Goal: Information Seeking & Learning: Check status

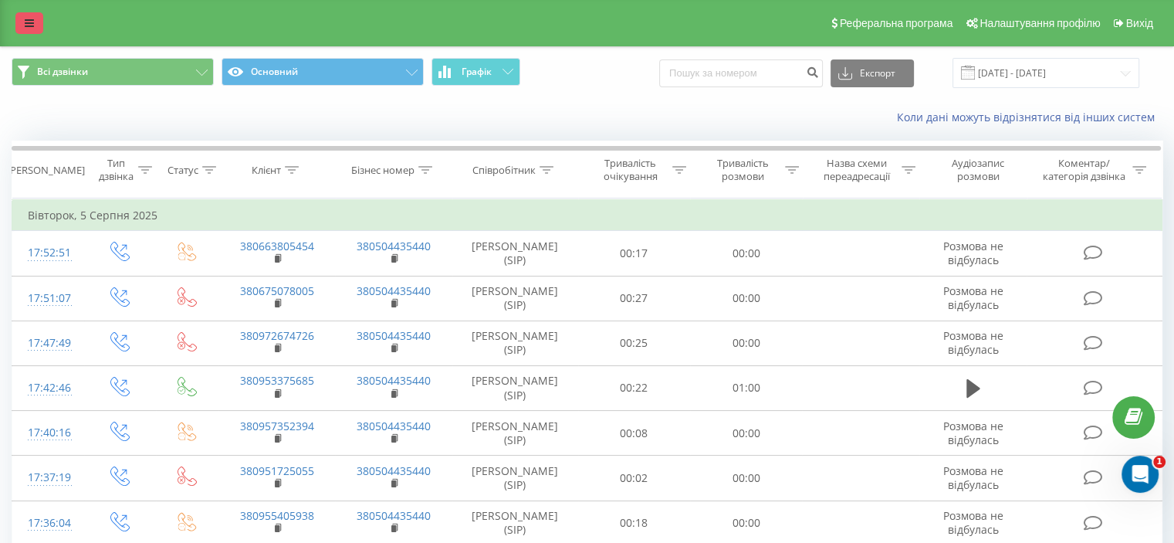
click at [24, 22] on link at bounding box center [29, 23] width 28 height 22
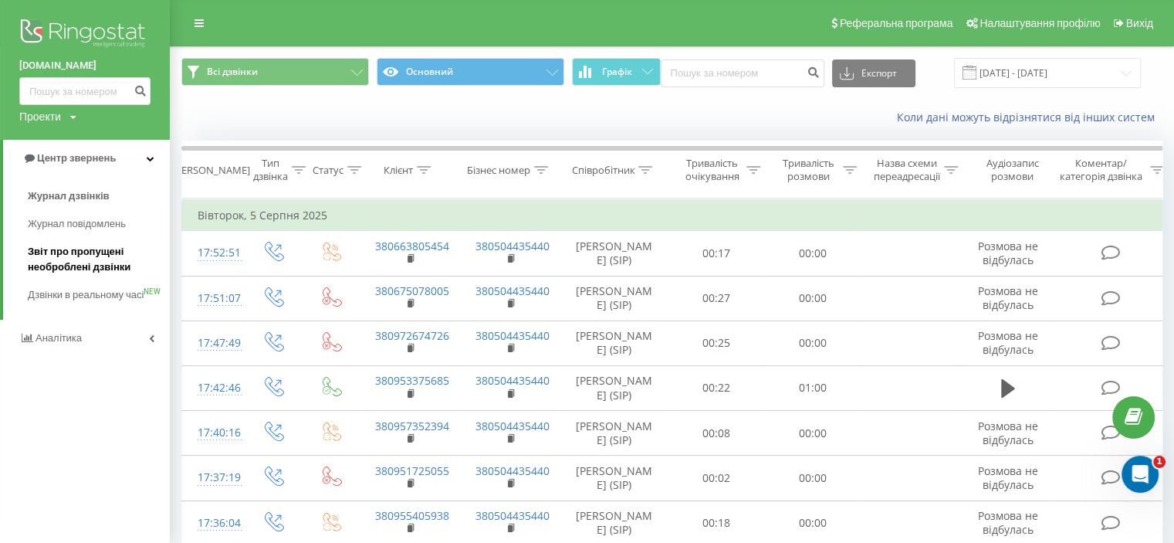
click at [59, 256] on span "Звіт про пропущені необроблені дзвінки" at bounding box center [95, 259] width 134 height 31
click at [102, 266] on span "Звіт про пропущені необроблені дзвінки" at bounding box center [95, 259] width 134 height 31
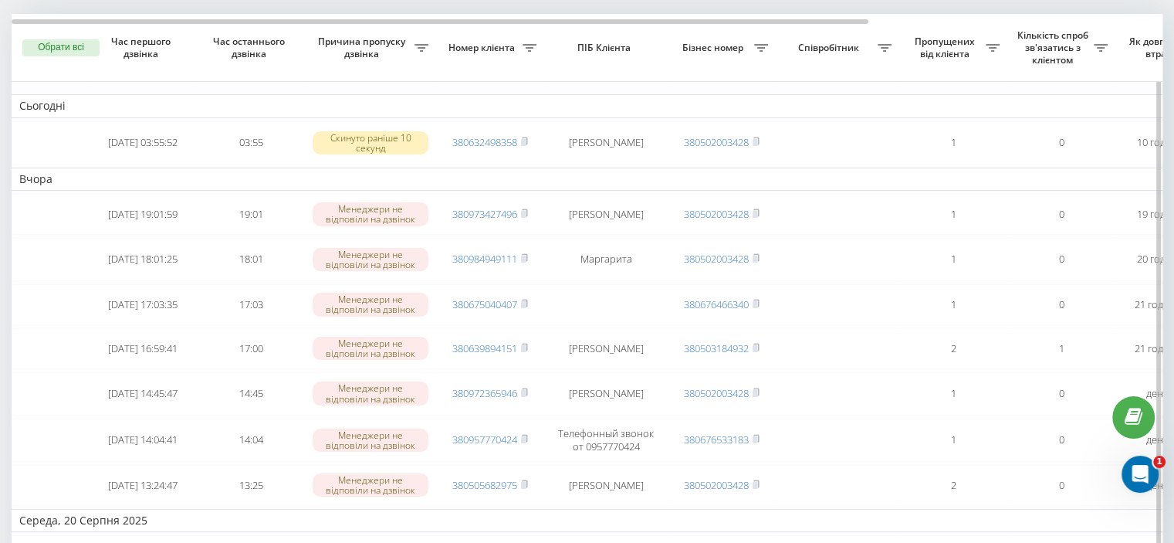
scroll to position [77, 0]
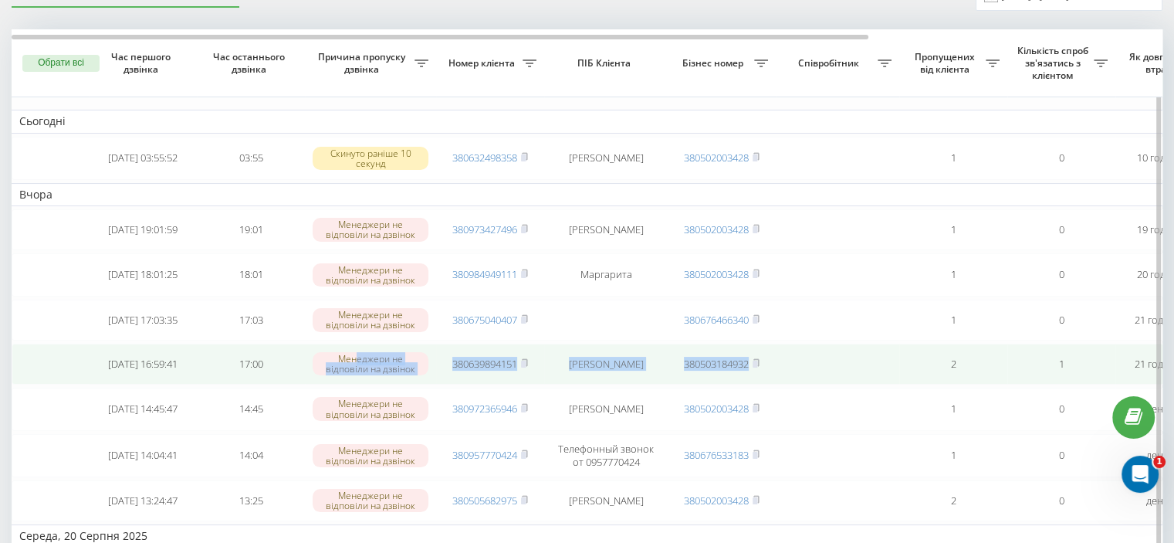
drag, startPoint x: 812, startPoint y: 364, endPoint x: 401, endPoint y: 346, distance: 411.1
click at [363, 359] on tr "2025-08-21 16:59:41 17:00 Менеджери не відповіли на дзвінок 380639894151 Дмитро…" at bounding box center [784, 364] width 1544 height 41
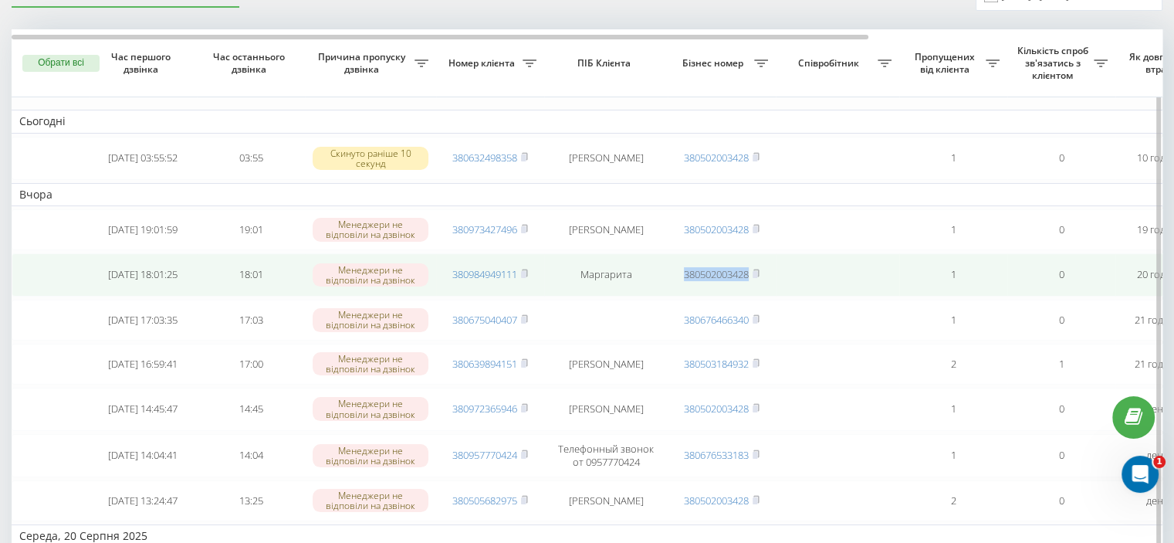
drag, startPoint x: 881, startPoint y: 274, endPoint x: 659, endPoint y: 262, distance: 221.9
click at [659, 262] on tr "2025-08-21 18:01:25 18:01 Менеджери не відповіли на дзвінок 380984949111 Маргар…" at bounding box center [784, 274] width 1544 height 43
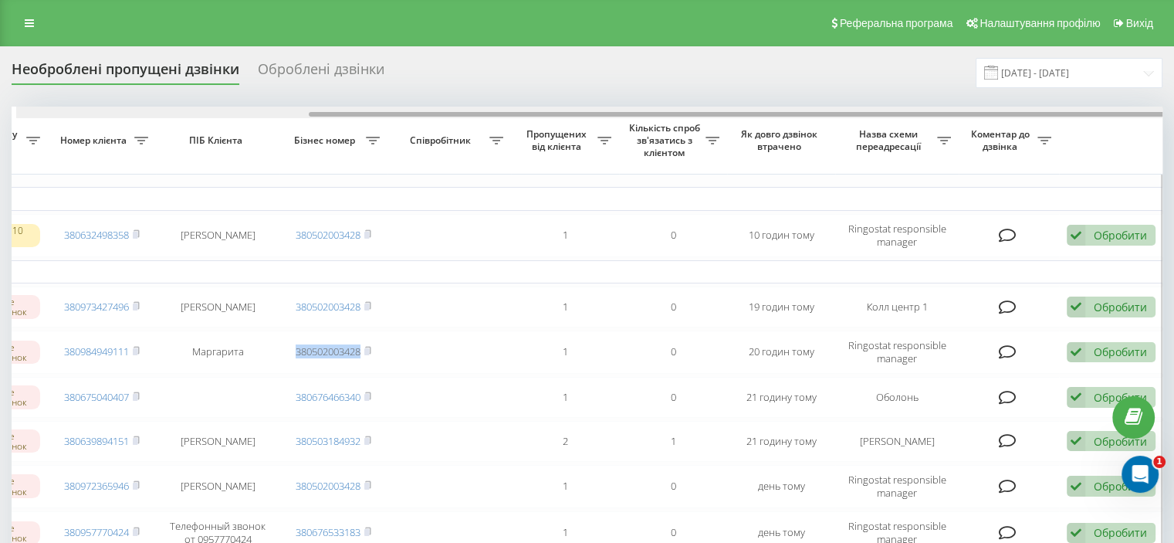
scroll to position [0, 392]
drag, startPoint x: 669, startPoint y: 117, endPoint x: 1048, endPoint y: 116, distance: 379.8
click at [1048, 116] on div at bounding box center [733, 114] width 857 height 5
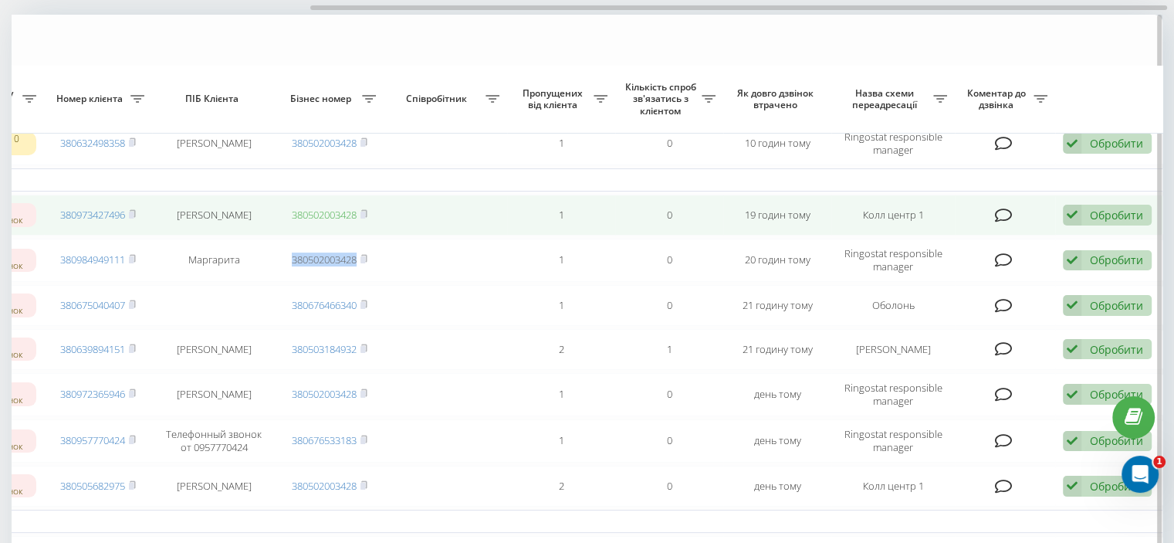
scroll to position [77, 0]
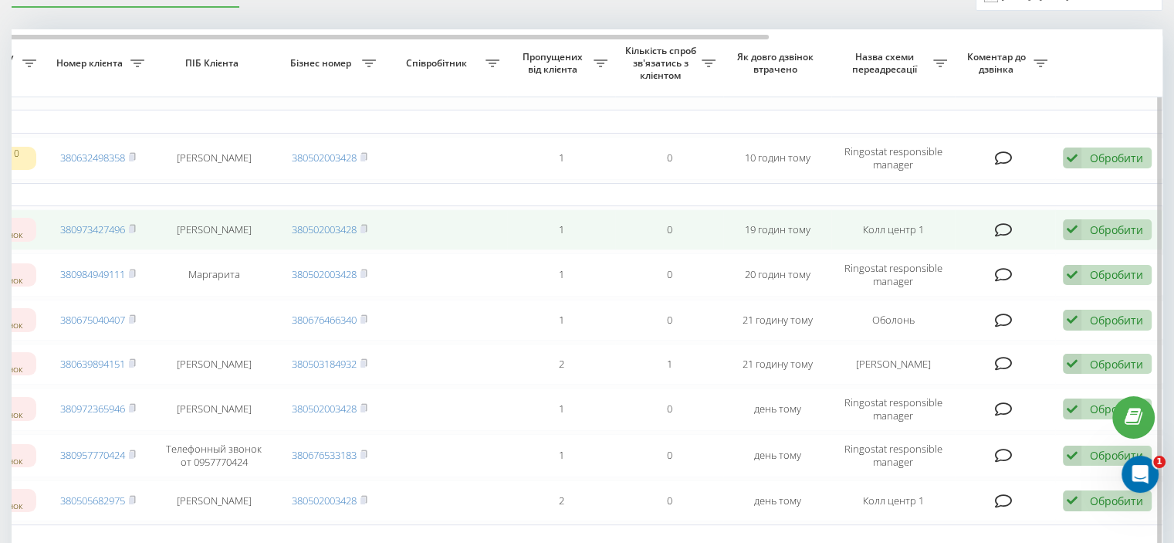
drag, startPoint x: 439, startPoint y: 234, endPoint x: 532, endPoint y: 225, distance: 93.1
click at [532, 225] on tr "2025-08-21 19:01:59 19:01 Менеджери не відповіли на дзвінок 380973427496 Олексі…" at bounding box center [391, 229] width 1544 height 41
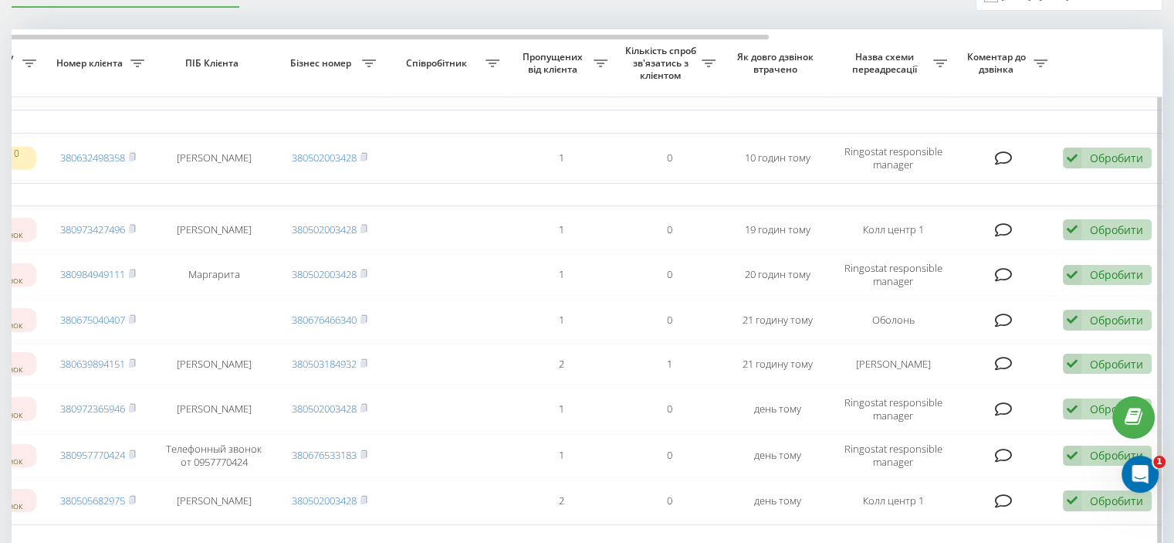
click at [548, 41] on th "Пропущених від клієнта" at bounding box center [561, 63] width 108 height 68
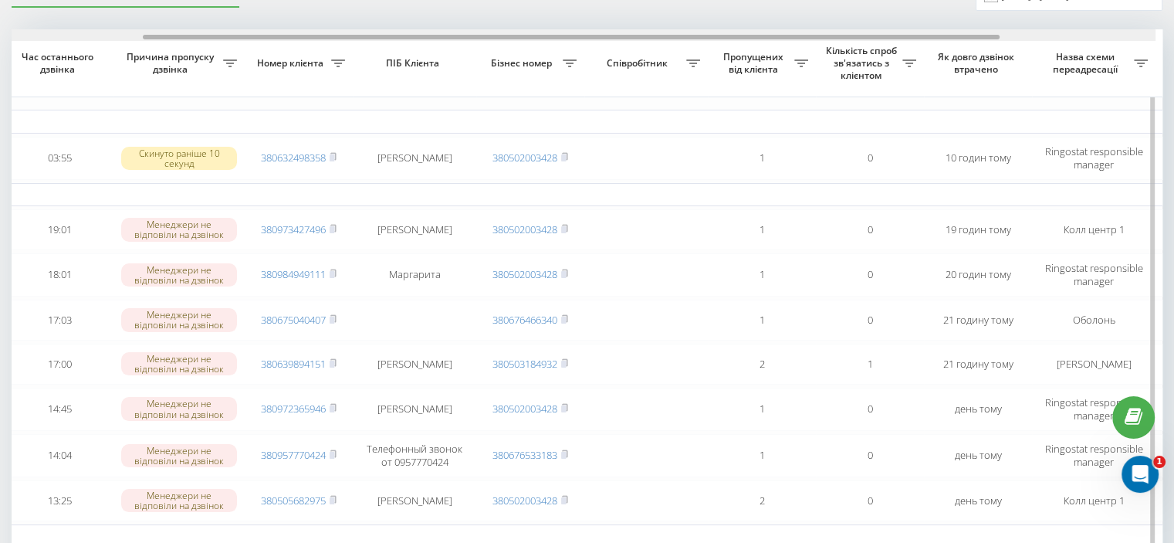
scroll to position [0, 185]
drag, startPoint x: 548, startPoint y: 36, endPoint x: 394, endPoint y: 40, distance: 154.5
click at [394, 40] on div at bounding box center [587, 35] width 1150 height 12
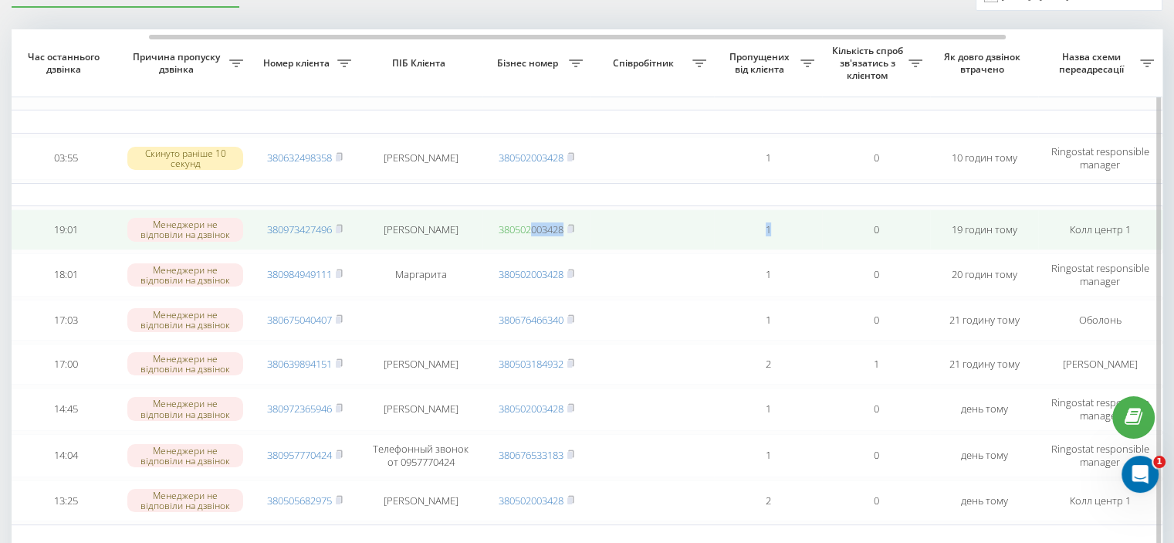
drag, startPoint x: 799, startPoint y: 226, endPoint x: 528, endPoint y: 224, distance: 271.0
click at [528, 224] on tr "2025-08-21 19:01:59 19:01 Менеджери не відповіли на дзвінок 380973427496 Олексі…" at bounding box center [598, 229] width 1544 height 41
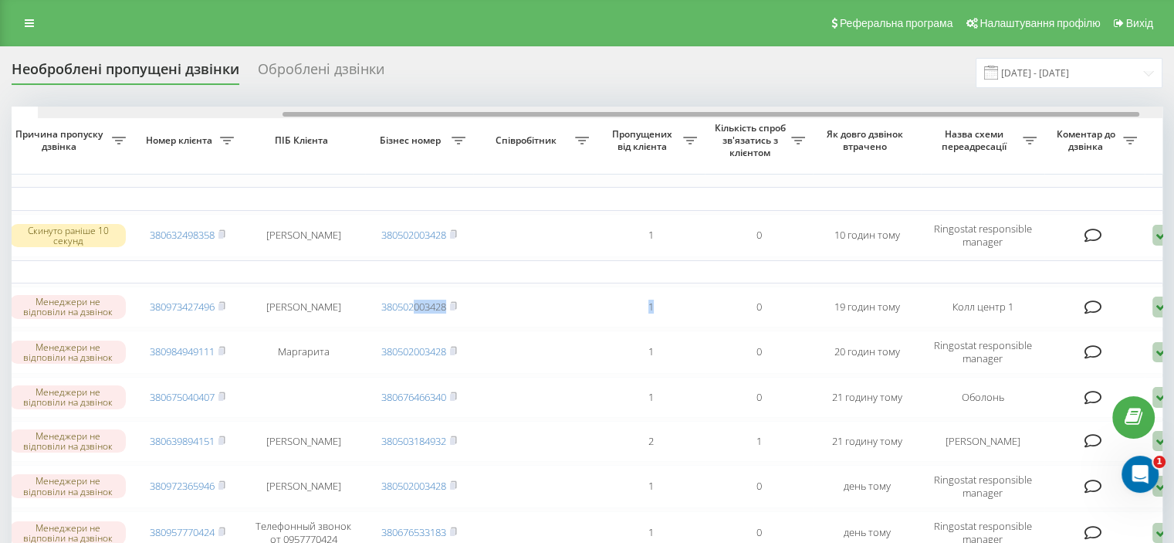
scroll to position [0, 392]
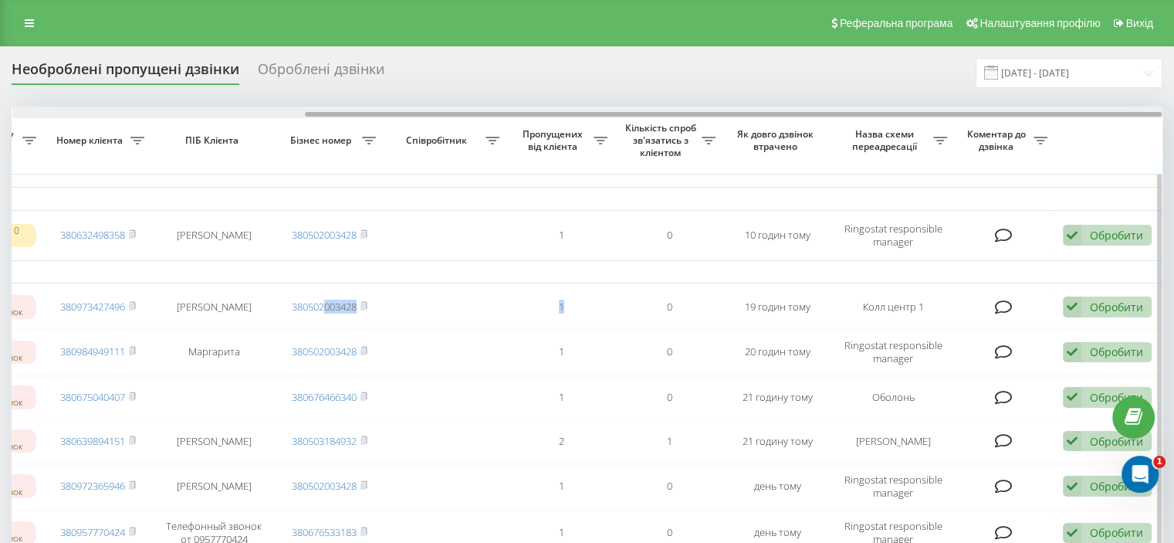
drag, startPoint x: 784, startPoint y: 113, endPoint x: 1051, endPoint y: 110, distance: 266.4
click at [1051, 110] on div at bounding box center [587, 113] width 1150 height 12
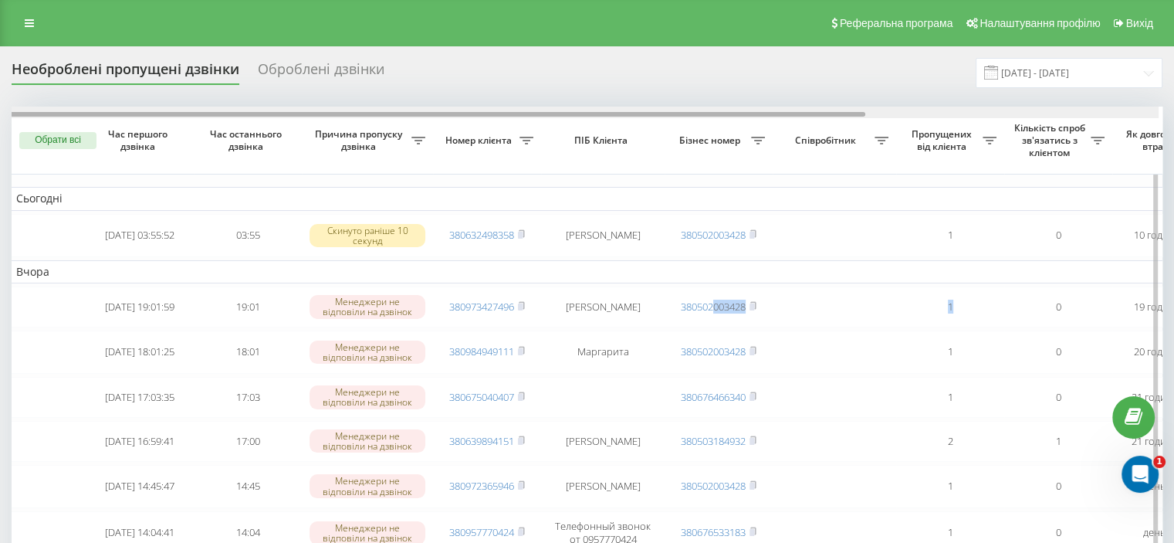
scroll to position [0, 0]
drag, startPoint x: 432, startPoint y: 113, endPoint x: 131, endPoint y: 180, distance: 308.5
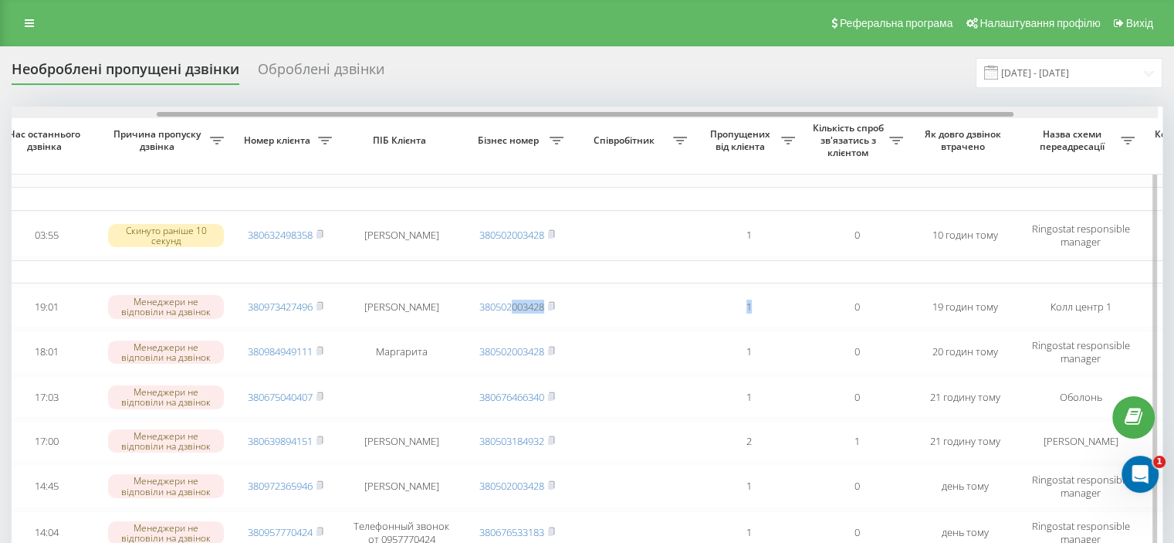
scroll to position [0, 201]
drag, startPoint x: 588, startPoint y: 112, endPoint x: 738, endPoint y: 110, distance: 149.8
click at [738, 110] on div at bounding box center [587, 113] width 1150 height 12
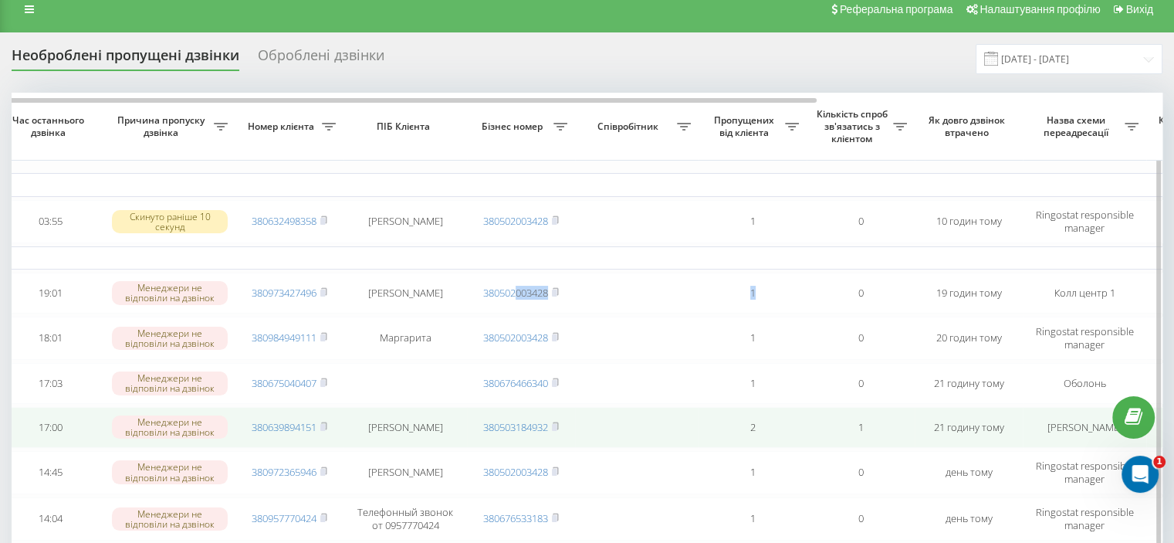
scroll to position [0, 0]
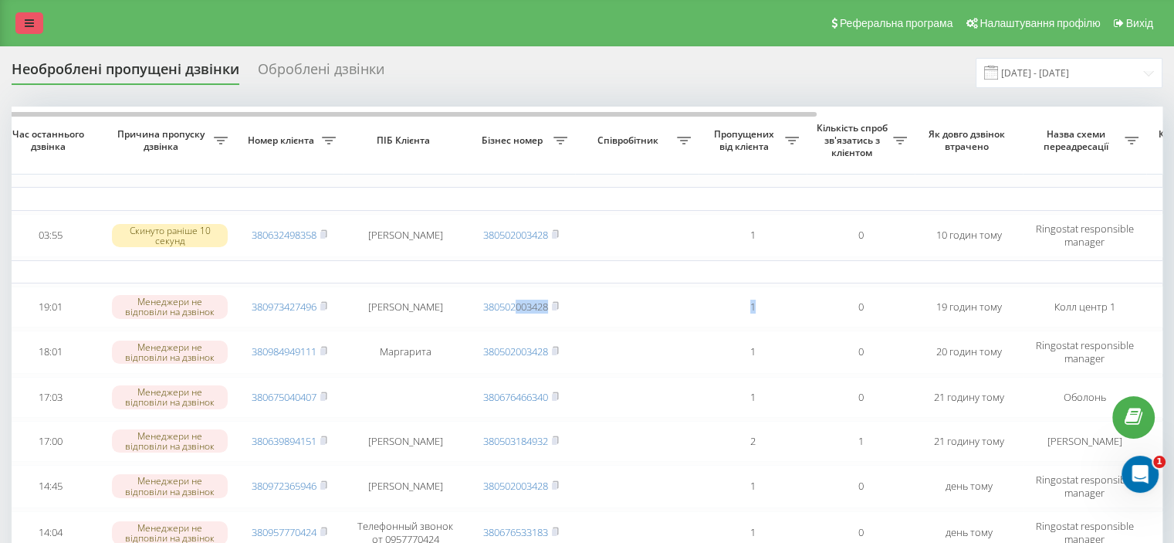
click at [22, 21] on link at bounding box center [29, 23] width 28 height 22
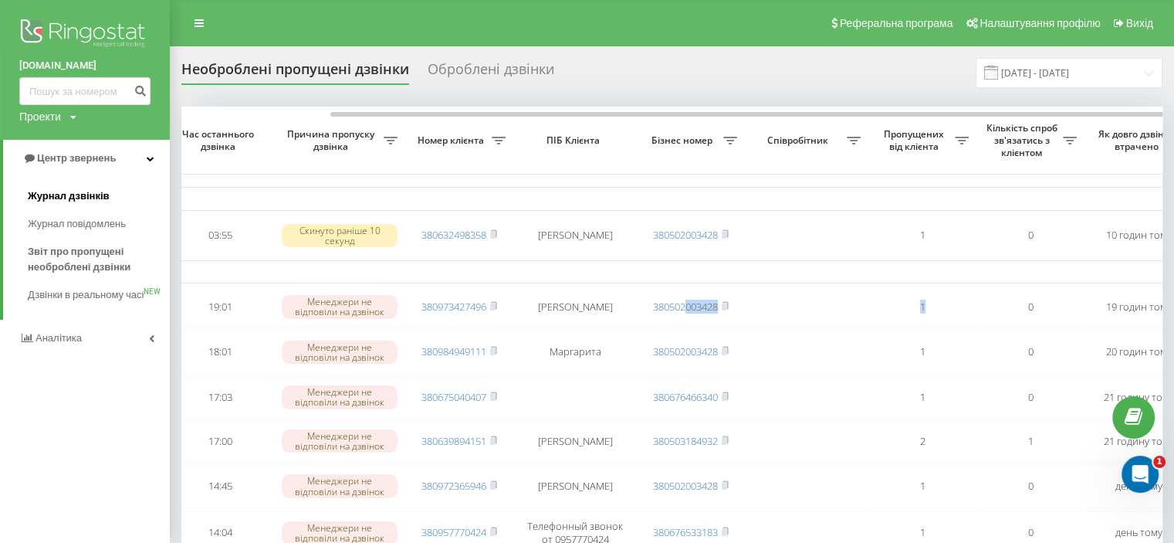
click at [65, 197] on span "Журнал дзвінків" at bounding box center [69, 195] width 82 height 15
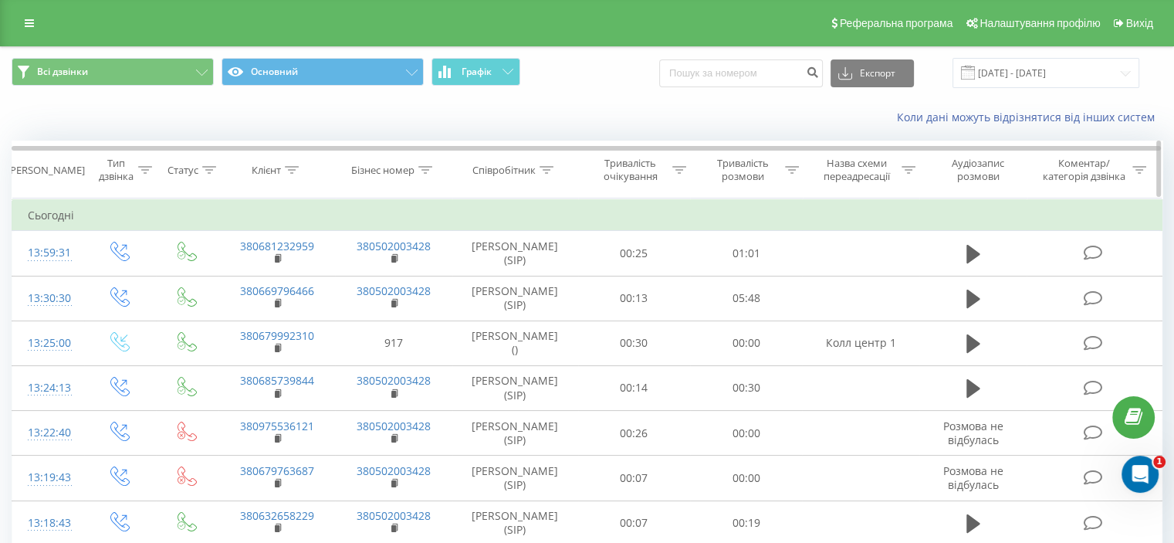
click at [547, 170] on icon at bounding box center [547, 170] width 14 height 8
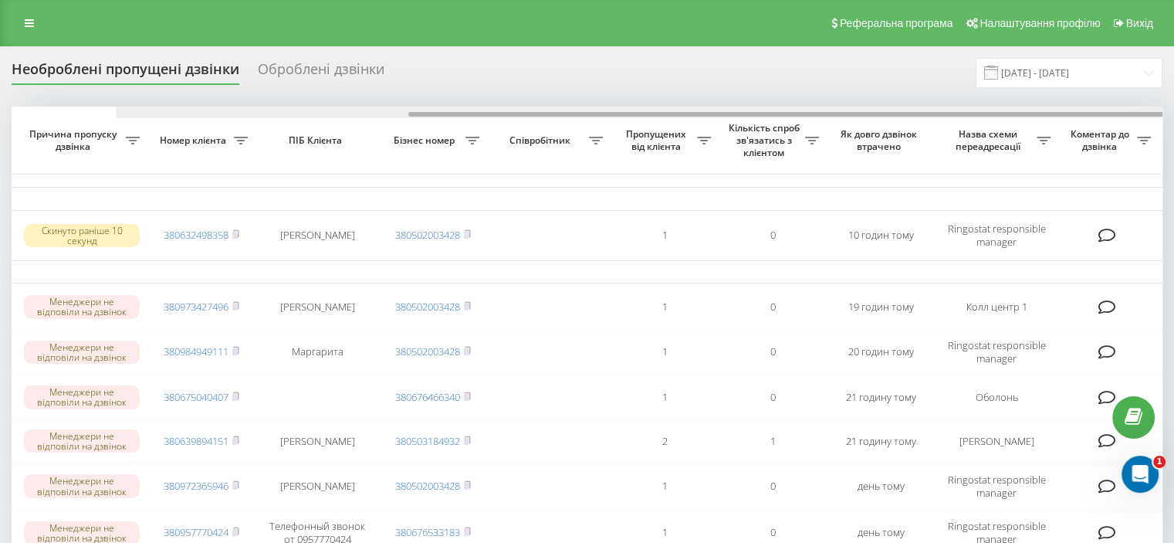
scroll to position [0, 392]
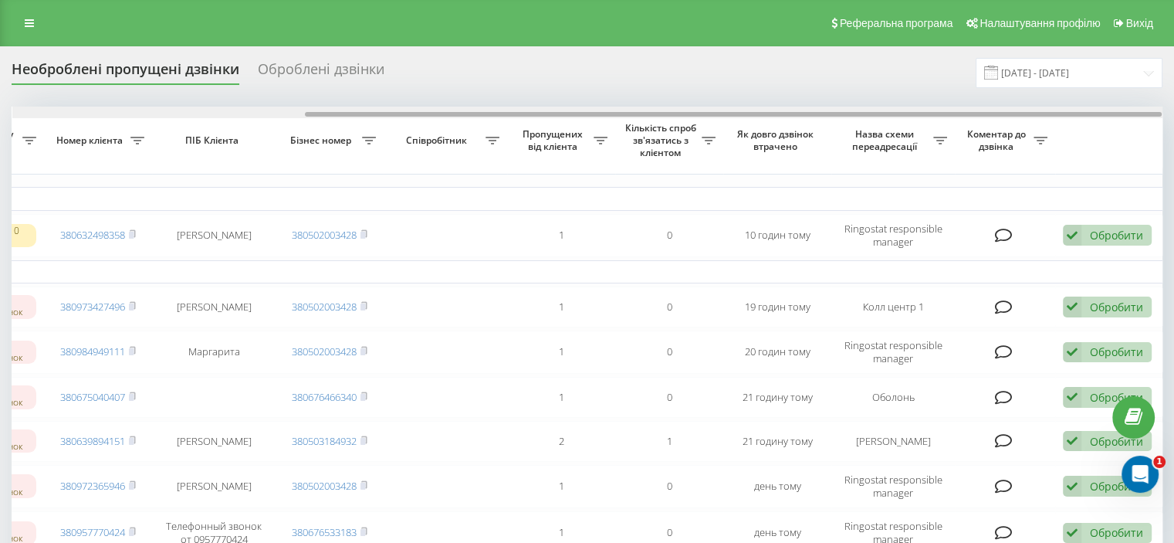
drag, startPoint x: 644, startPoint y: 110, endPoint x: 1136, endPoint y: 97, distance: 492.0
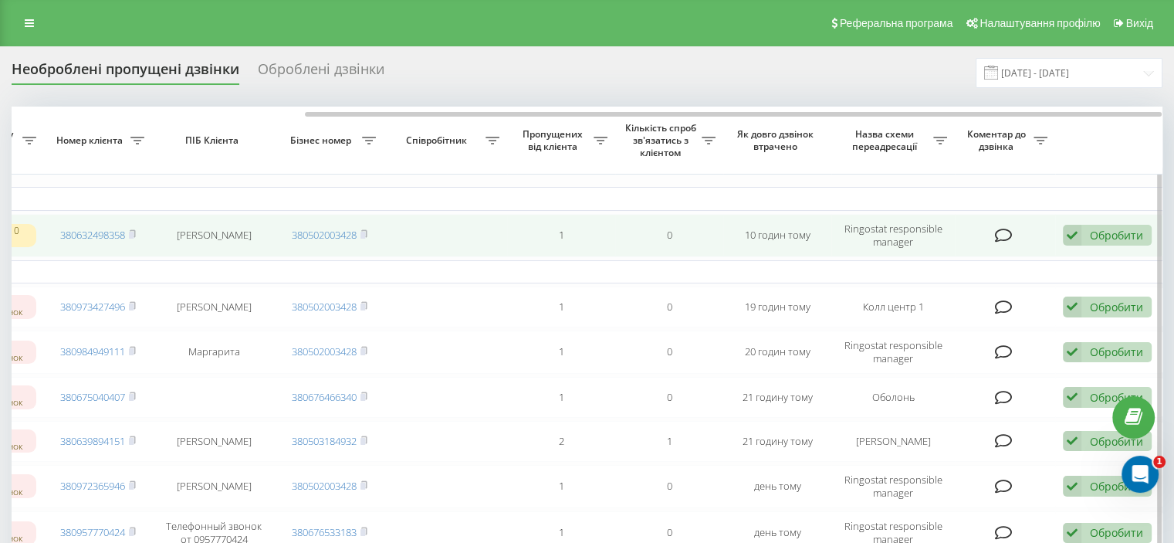
click at [1119, 231] on div "Обробити" at bounding box center [1116, 235] width 53 height 15
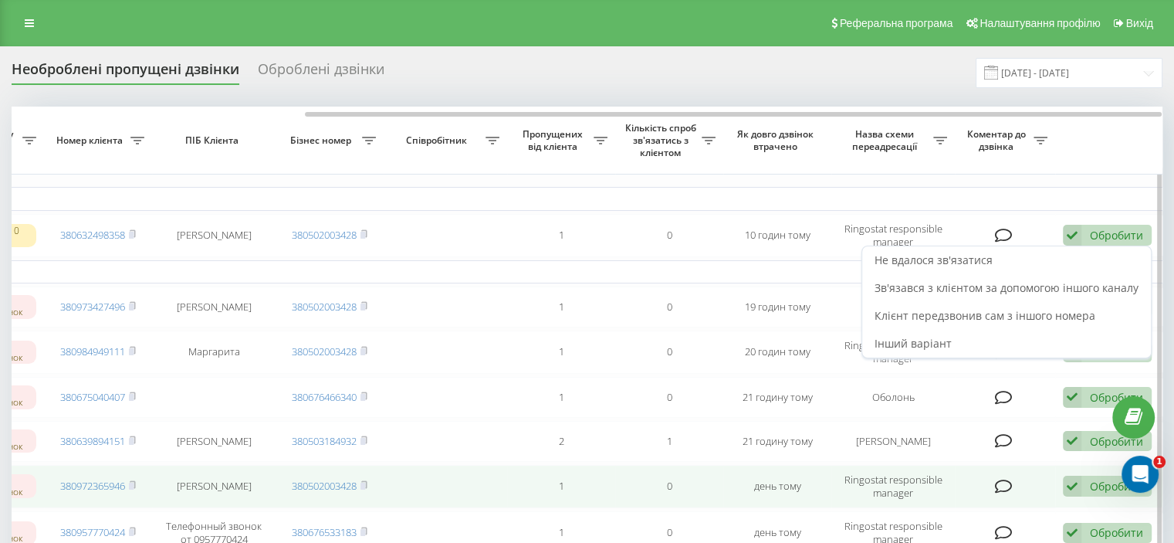
click at [531, 497] on td "1" at bounding box center [561, 486] width 108 height 43
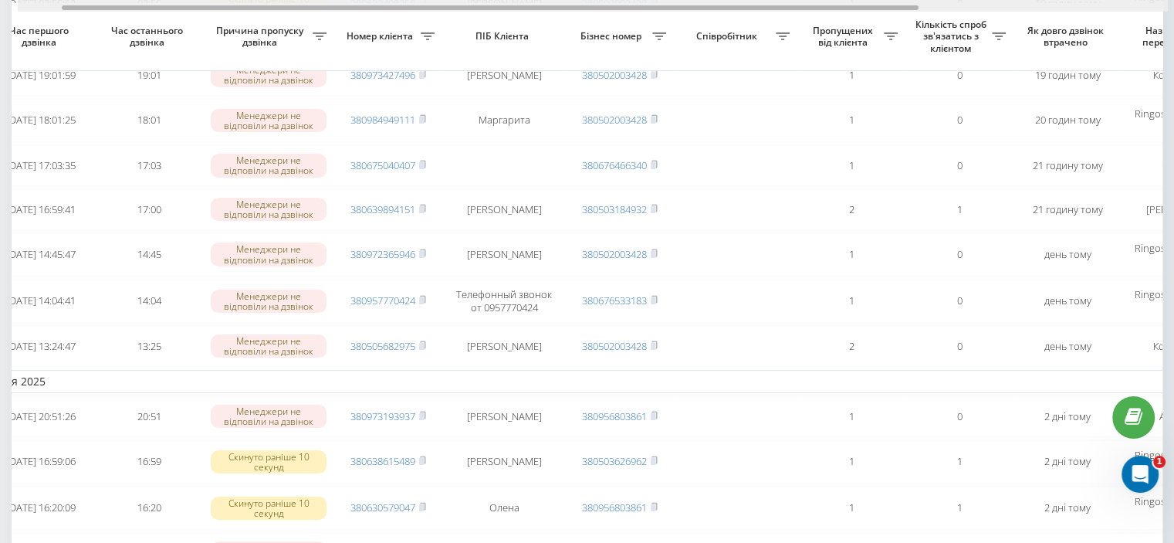
scroll to position [0, 0]
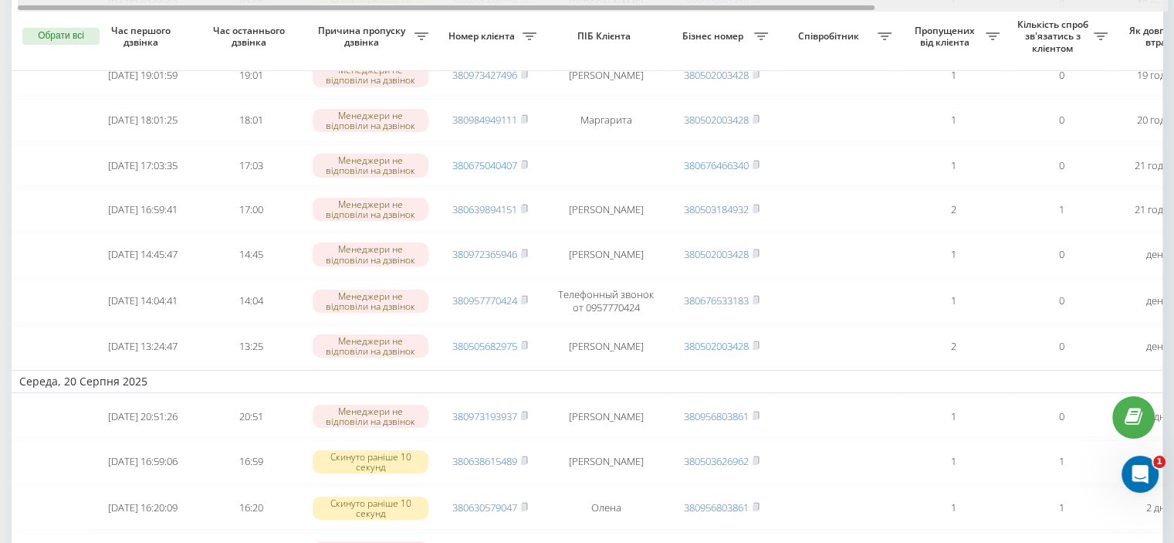
drag, startPoint x: 568, startPoint y: 8, endPoint x: 164, endPoint y: -18, distance: 405.4
click at [164, 0] on html "apslogos.com Проекти apslogos.com Центр звернень Журнал дзвінків Журнал повідом…" at bounding box center [587, 39] width 1174 height 543
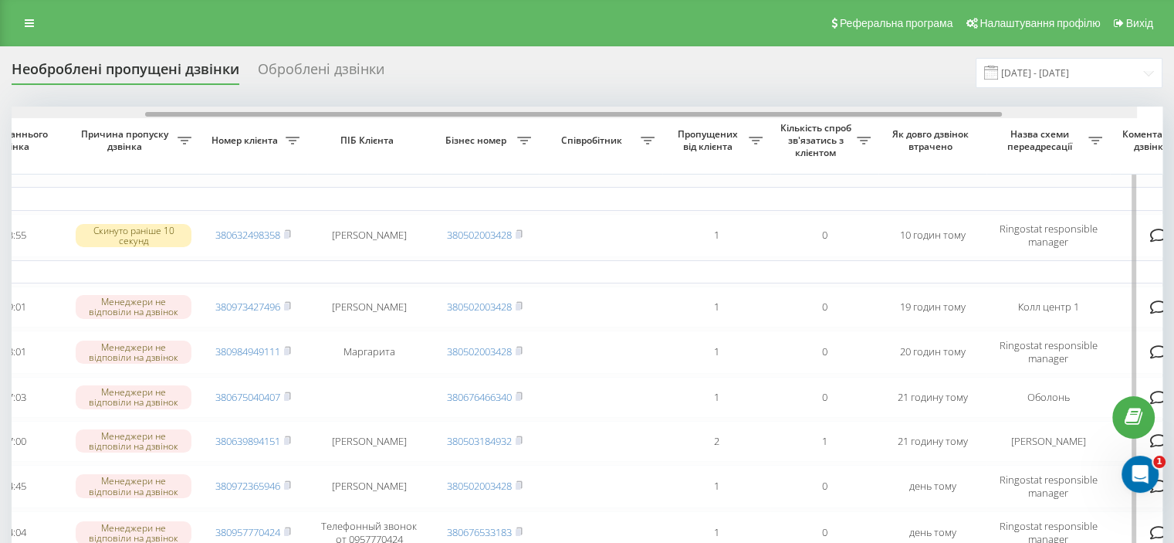
scroll to position [0, 266]
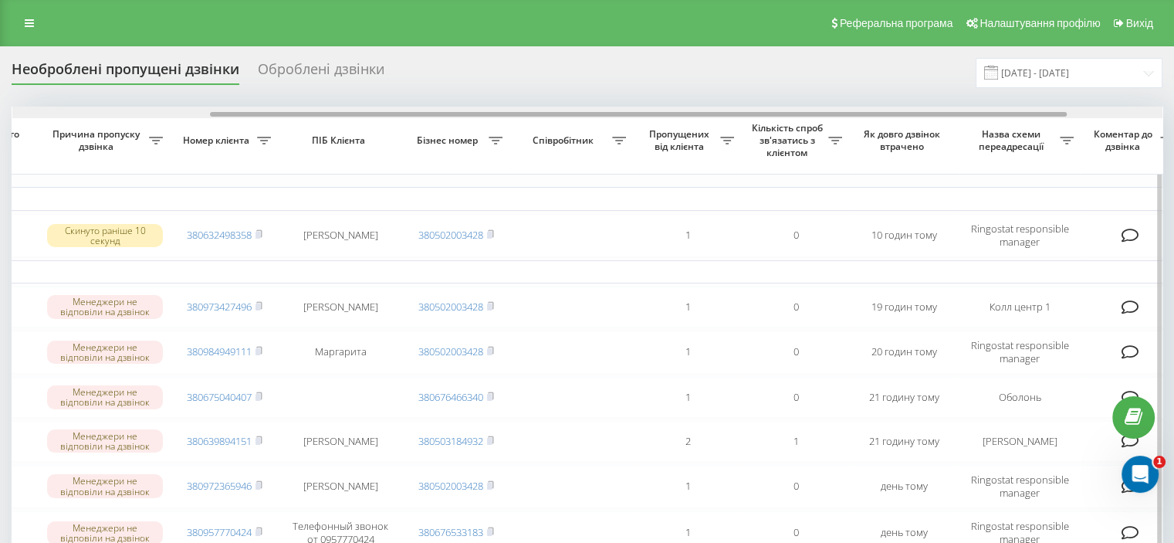
drag, startPoint x: 531, startPoint y: 113, endPoint x: 730, endPoint y: 132, distance: 199.4
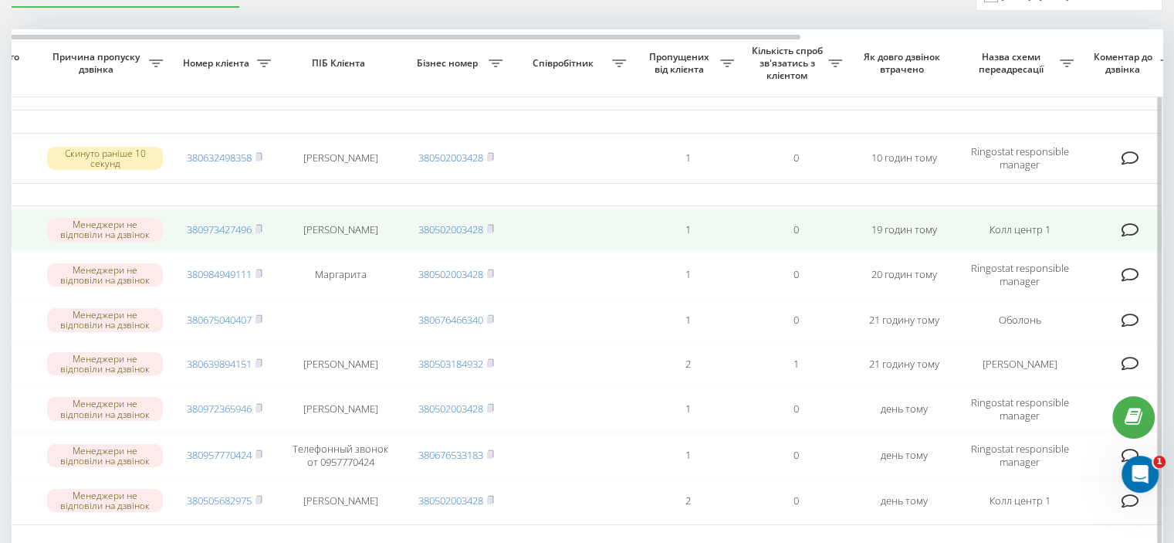
scroll to position [0, 0]
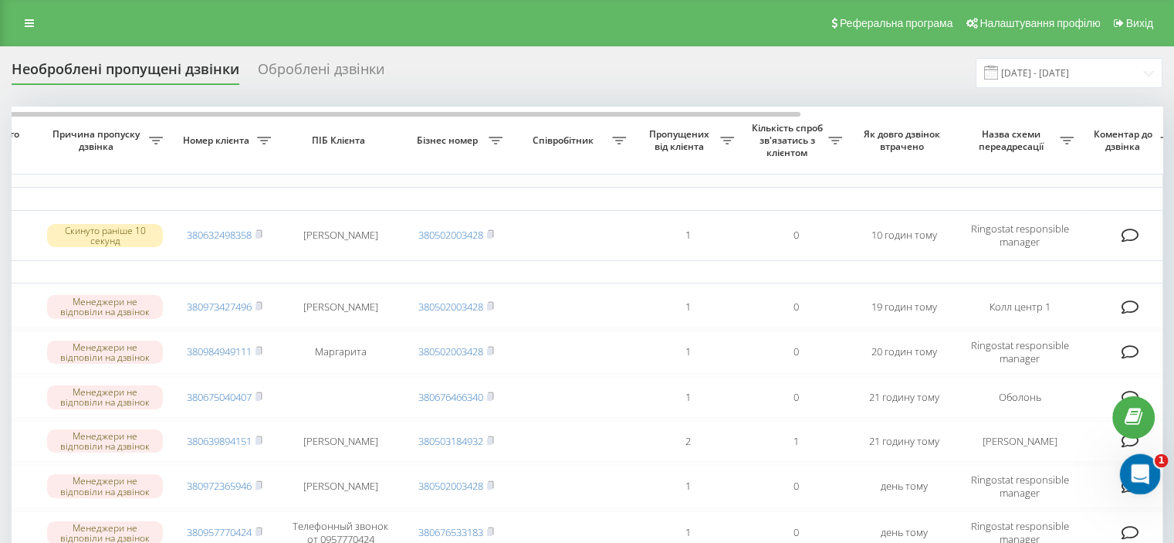
click at [1148, 462] on div "Відкрити програму для спілкування Intercom" at bounding box center [1138, 471] width 51 height 51
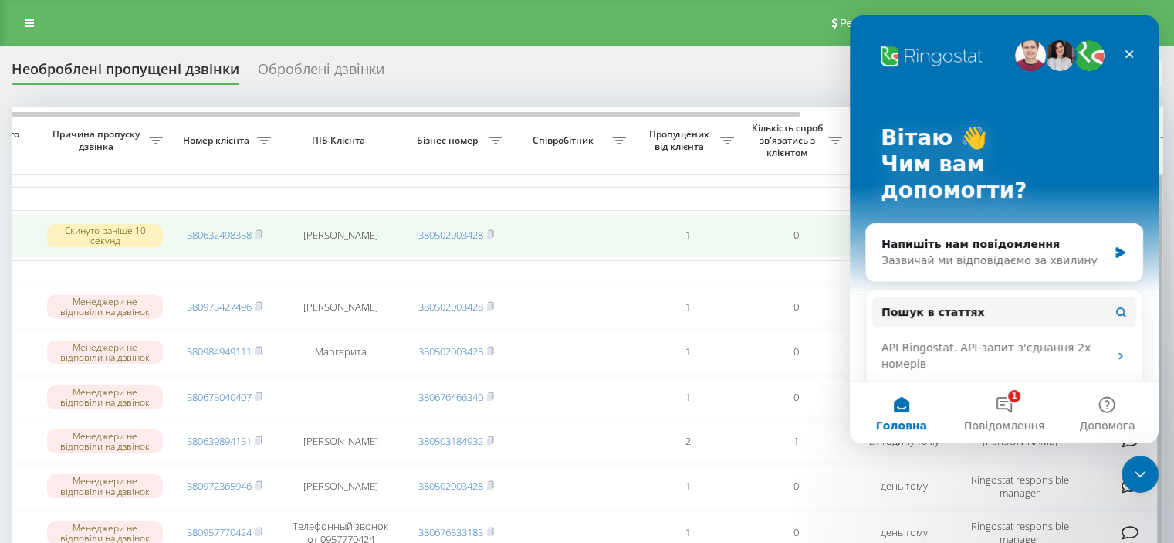
click at [798, 217] on td "0" at bounding box center [796, 235] width 108 height 43
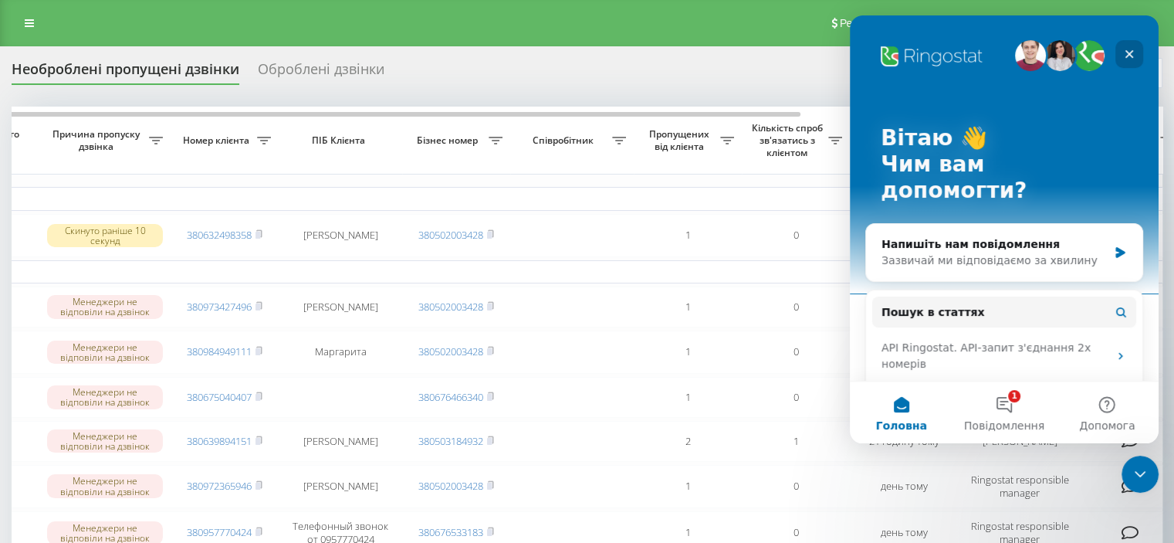
click at [1131, 52] on icon "Закрити" at bounding box center [1130, 54] width 8 height 8
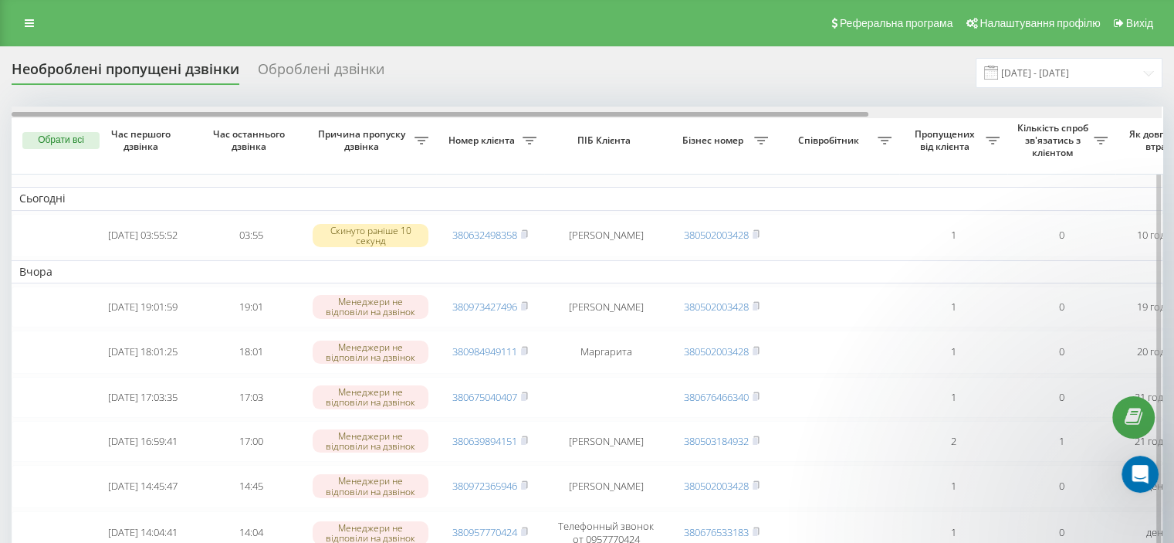
drag, startPoint x: 652, startPoint y: 114, endPoint x: 307, endPoint y: 107, distance: 344.4
click at [307, 107] on div at bounding box center [587, 113] width 1150 height 12
